Goal: Information Seeking & Learning: Learn about a topic

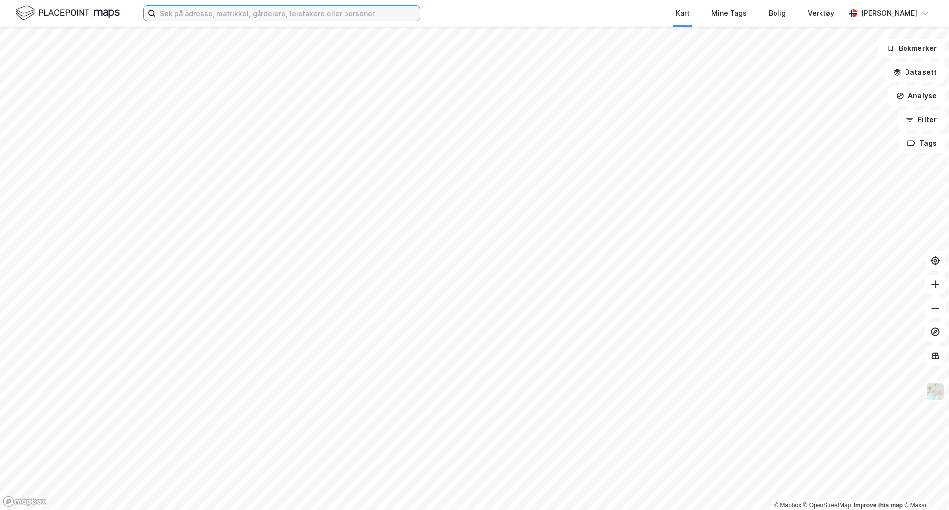
click at [259, 14] on input at bounding box center [288, 13] width 264 height 15
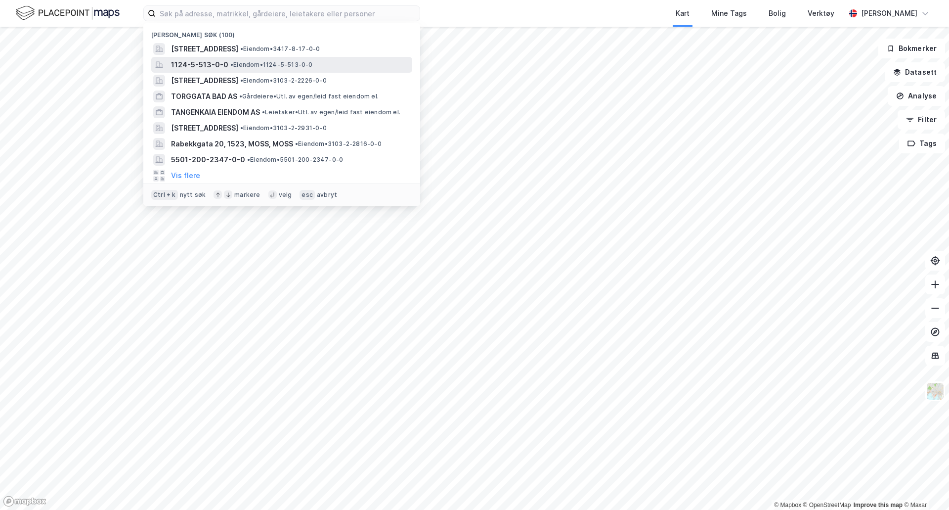
click at [273, 62] on span "• Eiendom • 1124-5-513-0-0" at bounding box center [271, 65] width 83 height 8
